Goal: Transaction & Acquisition: Purchase product/service

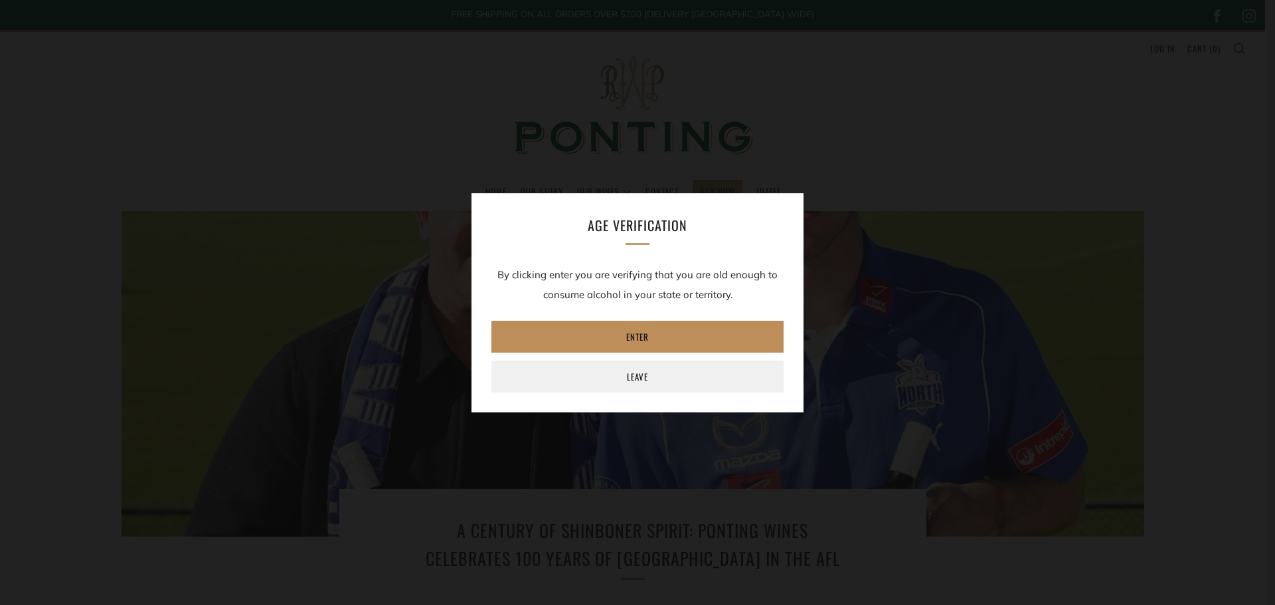
click at [649, 339] on link "Enter" at bounding box center [637, 337] width 292 height 32
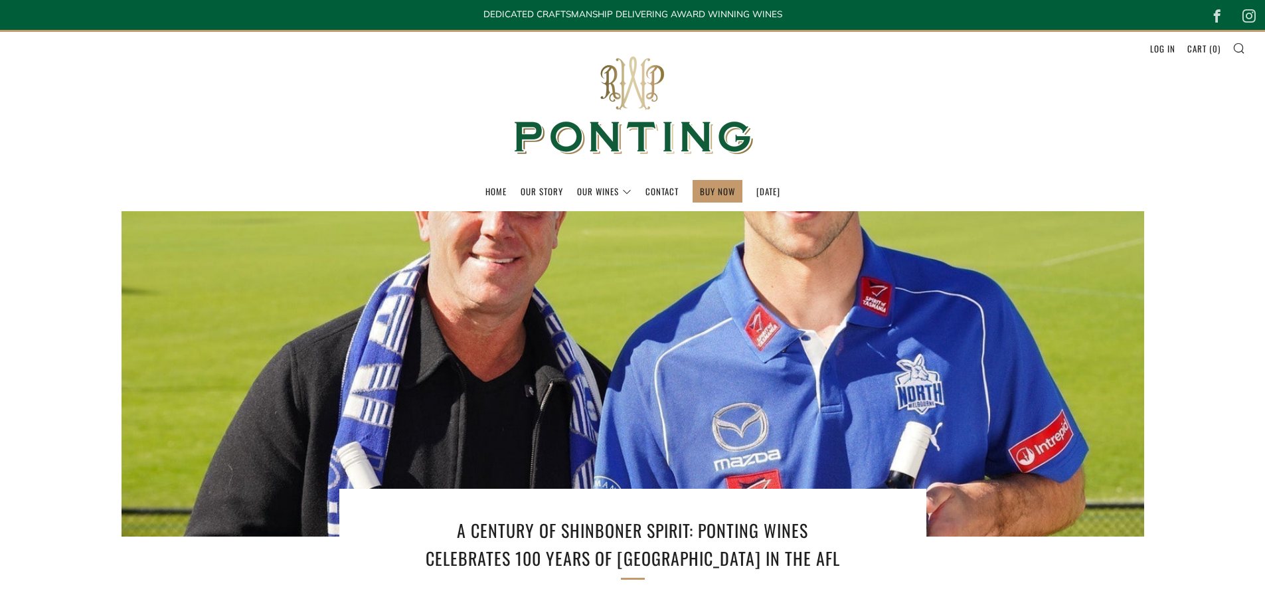
click at [763, 529] on h1 "A Century of Shinboner Spirit: Ponting Wines Celebrates 100 Years of [GEOGRAPHI…" at bounding box center [633, 544] width 438 height 55
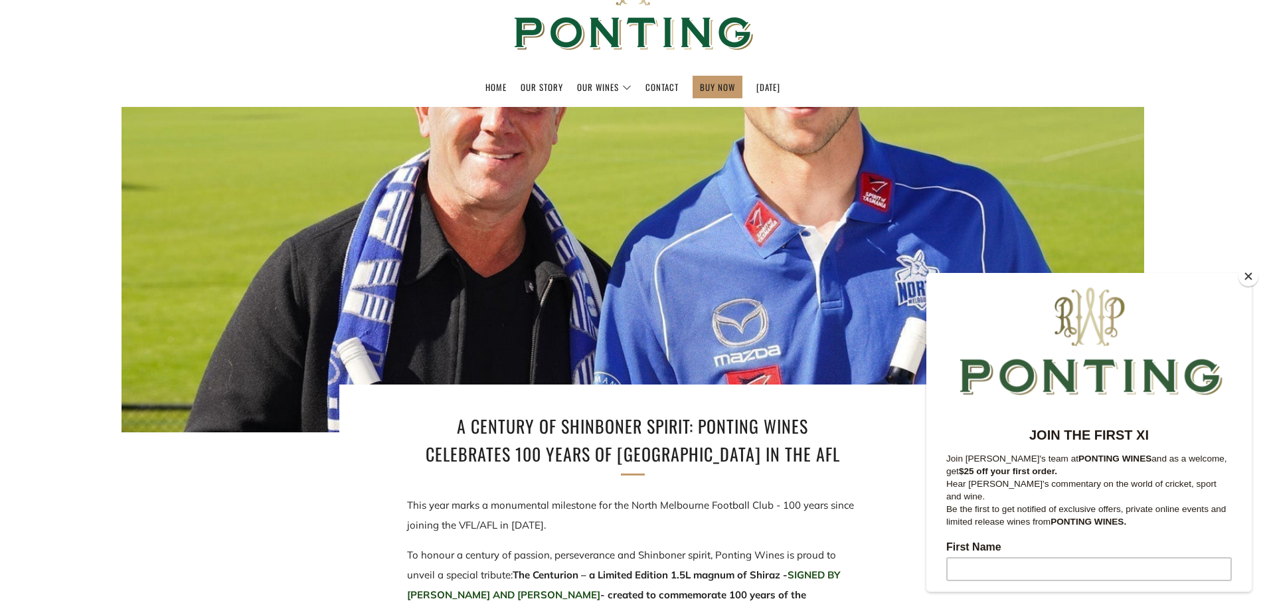
scroll to position [133, 0]
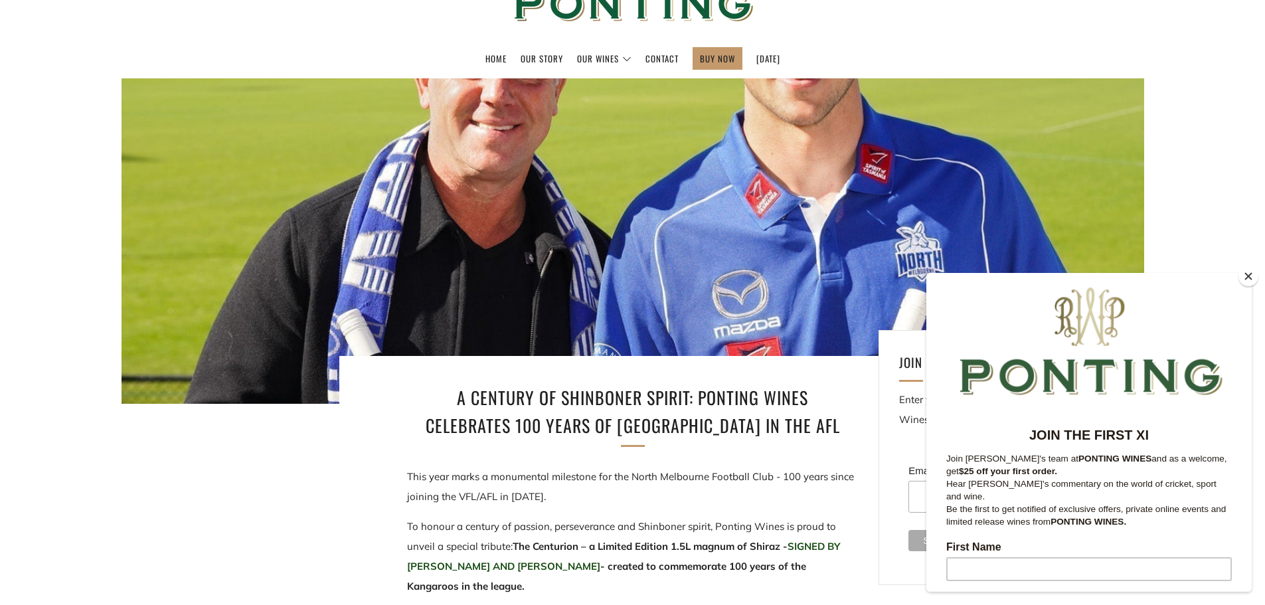
click at [1249, 276] on button "Close" at bounding box center [1249, 276] width 20 height 20
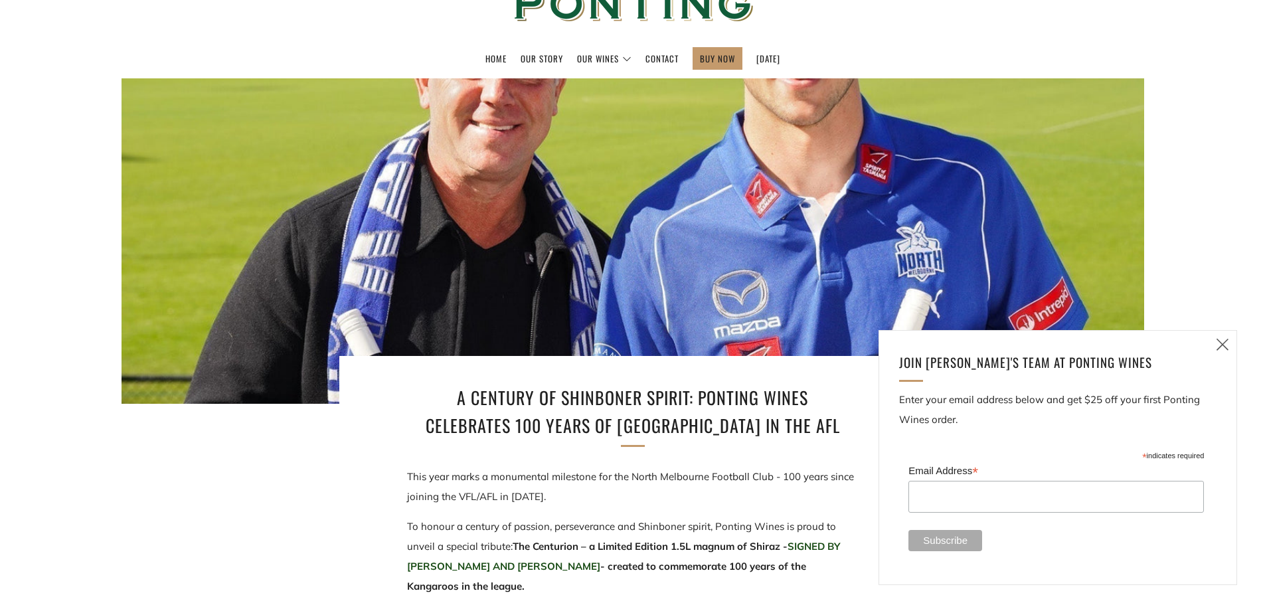
click at [1217, 343] on icon at bounding box center [1223, 344] width 16 height 17
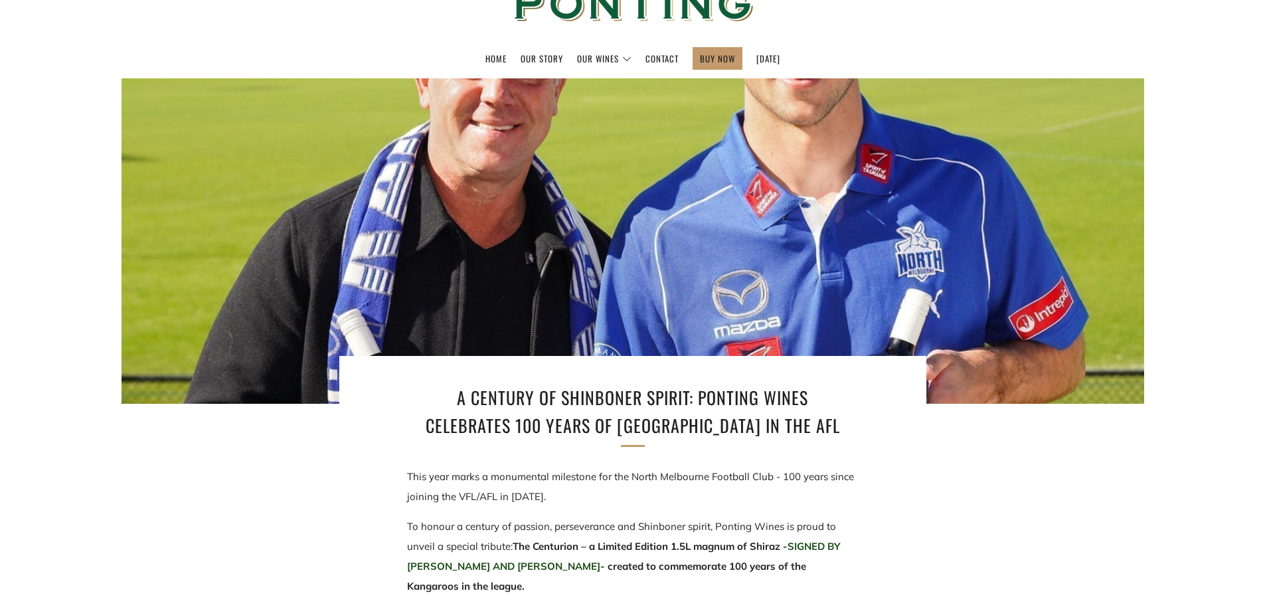
click at [636, 476] on span "This year marks a monumental milestone for the North Melbourne Football Club - …" at bounding box center [630, 486] width 447 height 33
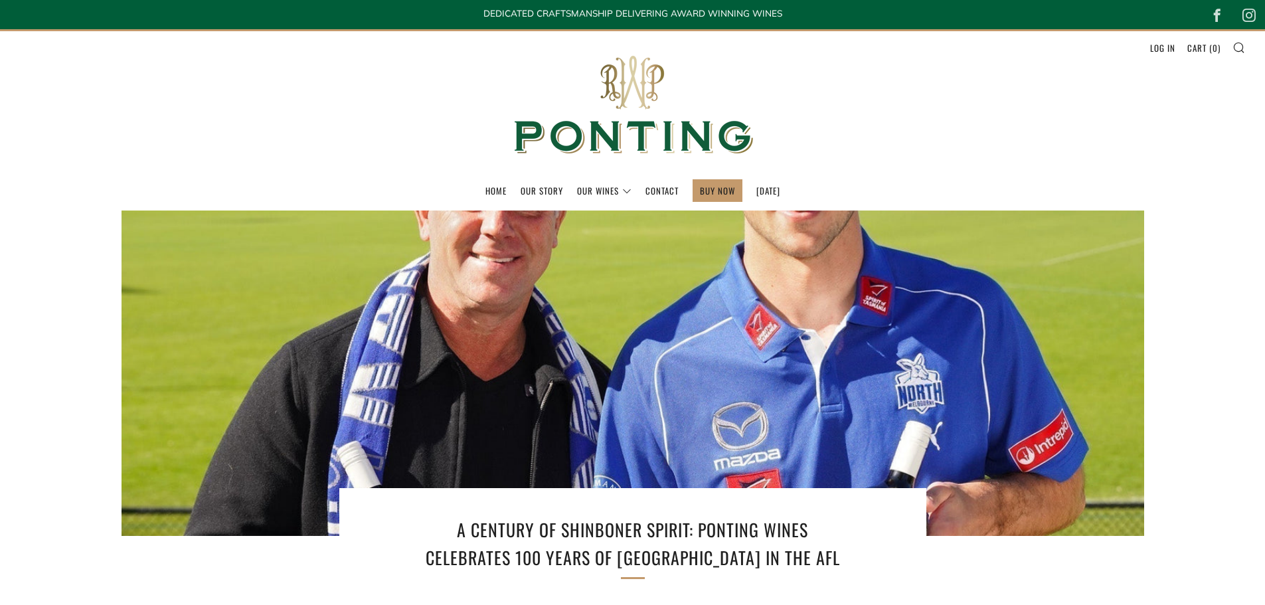
scroll to position [0, 0]
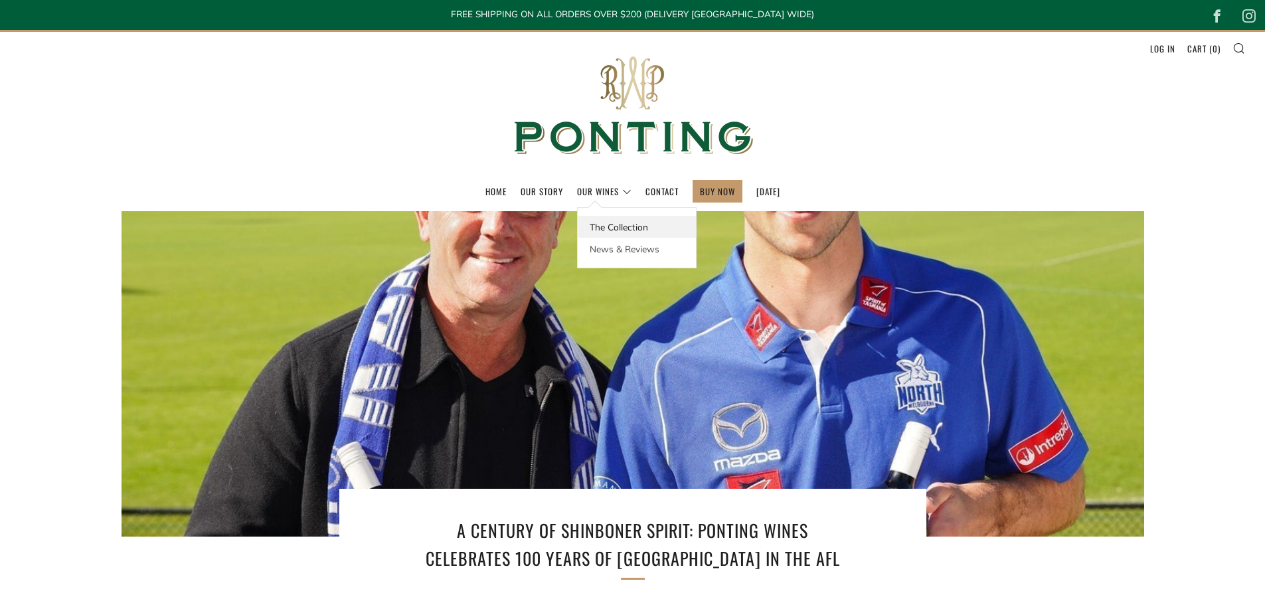
click at [604, 225] on link "The Collection" at bounding box center [637, 227] width 118 height 22
